Goal: Task Accomplishment & Management: Manage account settings

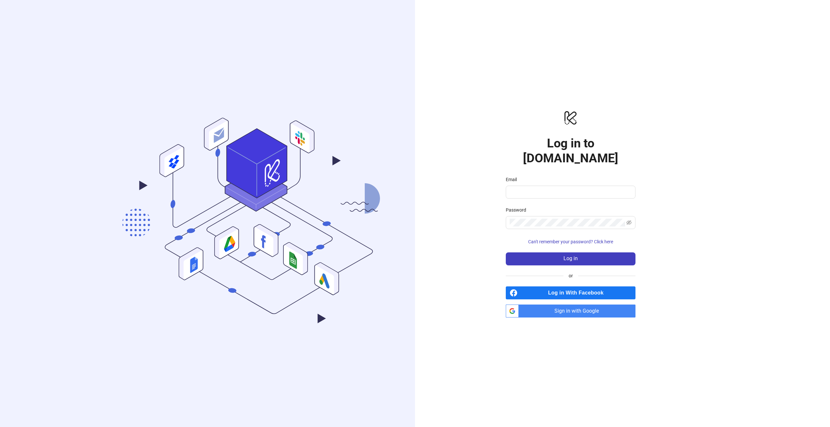
click at [586, 305] on span "Sign in with Google" at bounding box center [578, 311] width 114 height 13
click at [579, 305] on span "Sign in with Google" at bounding box center [578, 311] width 114 height 13
